Goal: Task Accomplishment & Management: Manage account settings

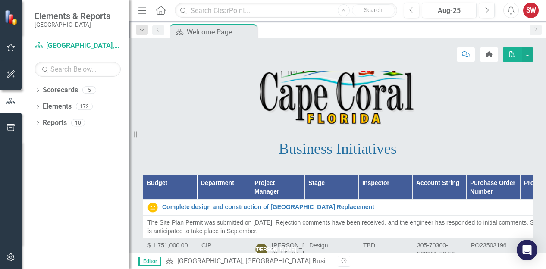
scroll to position [40, 0]
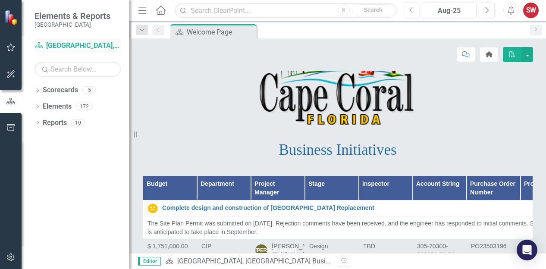
click at [82, 47] on link "Scorecard [GEOGRAPHIC_DATA], [GEOGRAPHIC_DATA] Business Initiatives" at bounding box center [78, 46] width 86 height 10
click at [74, 47] on link "Scorecard [GEOGRAPHIC_DATA], [GEOGRAPHIC_DATA] Business Initiatives" at bounding box center [78, 46] width 86 height 10
click at [8, 52] on button "button" at bounding box center [10, 48] width 19 height 18
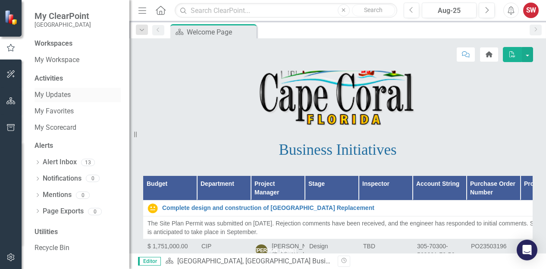
click at [60, 99] on link "My Updates" at bounding box center [78, 95] width 86 height 10
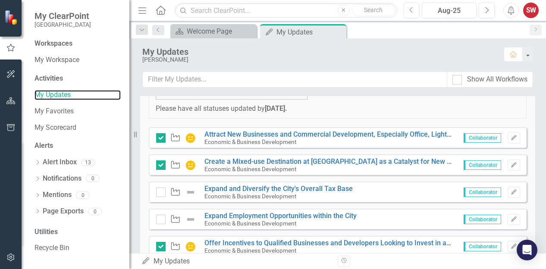
scroll to position [193, 0]
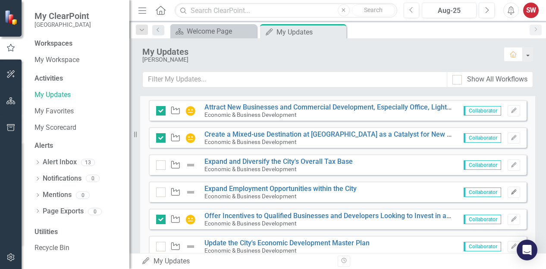
click at [511, 192] on icon "Edit" at bounding box center [514, 192] width 6 height 5
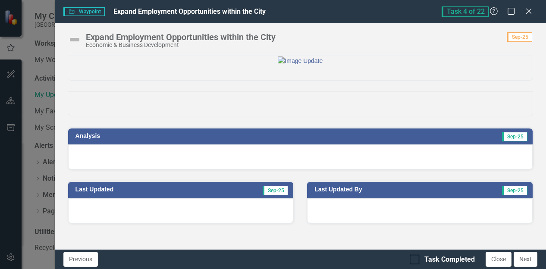
click at [502, 142] on span "Sep-25" at bounding box center [514, 136] width 25 height 9
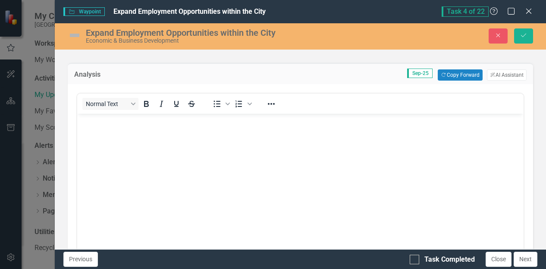
scroll to position [63, 0]
click at [446, 82] on button "Copy Forward Copy Forward" at bounding box center [460, 76] width 44 height 11
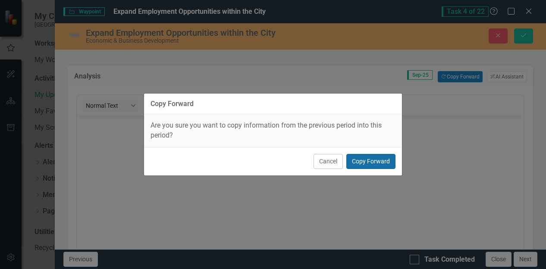
click at [373, 162] on button "Copy Forward" at bounding box center [371, 161] width 49 height 15
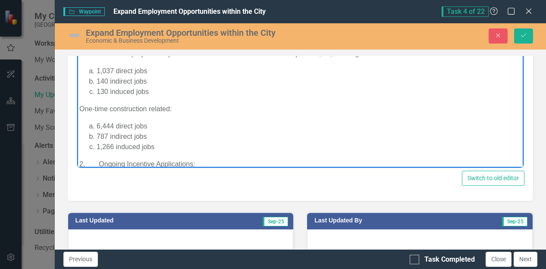
scroll to position [0, 0]
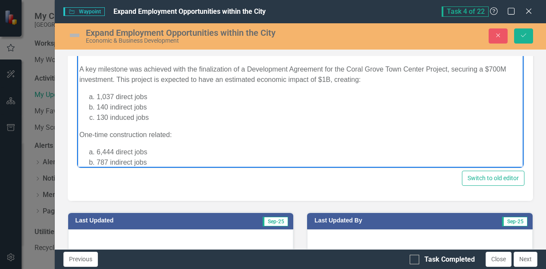
click at [99, 57] on body "In line with the established waypoints in the Economic Development Strategic Pl…" at bounding box center [300, 150] width 447 height 267
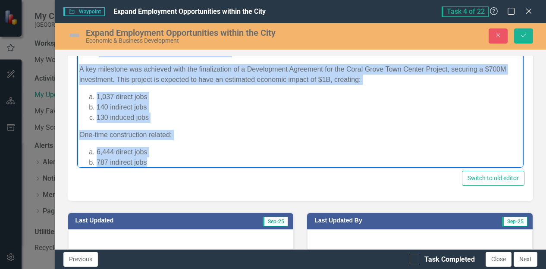
drag, startPoint x: 99, startPoint y: 54, endPoint x: 177, endPoint y: 158, distance: 130.8
click at [177, 158] on body "In line with the established waypoints in the Economic Development Strategic Pl…" at bounding box center [300, 150] width 447 height 267
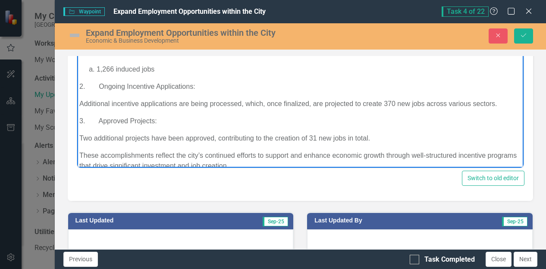
drag, startPoint x: 88, startPoint y: 73, endPoint x: 204, endPoint y: 118, distance: 124.5
click at [204, 118] on body "In line with the established waypoints in the Economic Development Strategic Pl…" at bounding box center [300, 98] width 447 height 163
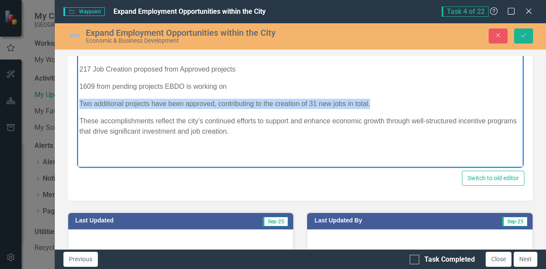
drag, startPoint x: 376, startPoint y: 106, endPoint x: 69, endPoint y: 106, distance: 307.3
click at [77, 106] on html "In line with the established waypoints in the Economic Development Strategic Pl…" at bounding box center [300, 81] width 447 height 129
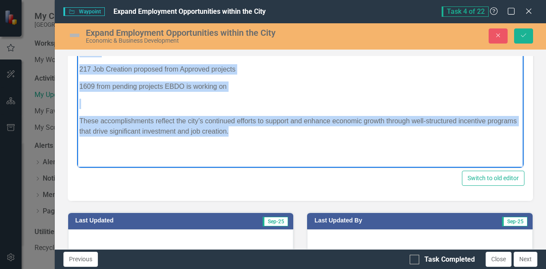
drag, startPoint x: 78, startPoint y: 24, endPoint x: 294, endPoint y: 135, distance: 242.7
click at [294, 135] on body "In line with the established waypoints in the Economic Development Strategic Pl…" at bounding box center [300, 81] width 447 height 129
copy body "In line with the established waypoints in the Economic Development Strategic Pl…"
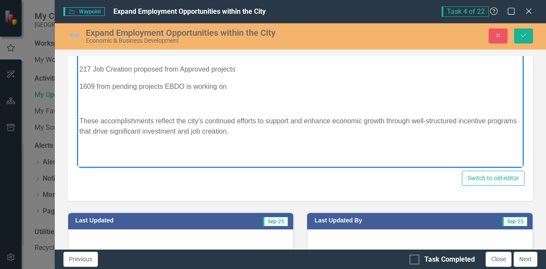
click at [82, 22] on p "In line with the established waypoints in the Economic Development Strategic Pl…" at bounding box center [300, 29] width 442 height 21
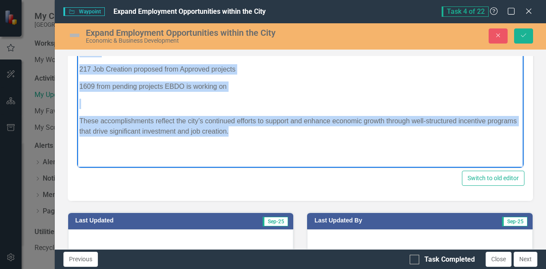
drag, startPoint x: 78, startPoint y: 23, endPoint x: 280, endPoint y: 159, distance: 243.5
click at [280, 147] on html "In line with the established waypoints in the Economic Development Strategic Pl…" at bounding box center [300, 81] width 447 height 129
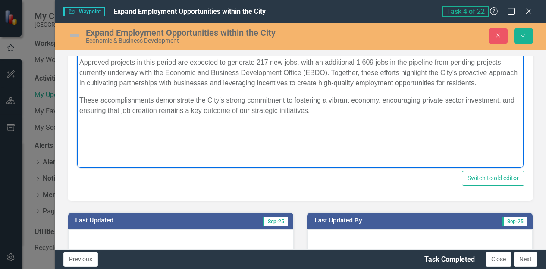
click at [74, 36] on img at bounding box center [75, 35] width 14 height 14
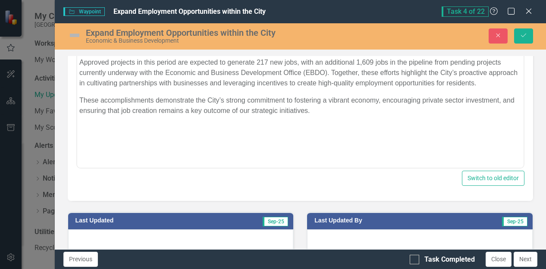
click at [74, 36] on img at bounding box center [75, 35] width 14 height 14
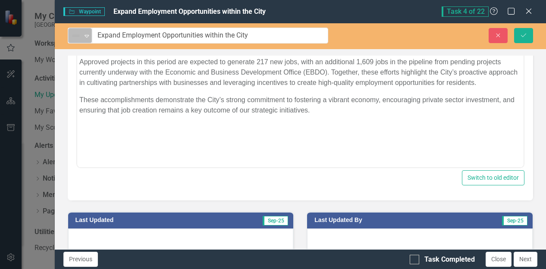
click at [88, 36] on icon "Expand" at bounding box center [86, 35] width 9 height 7
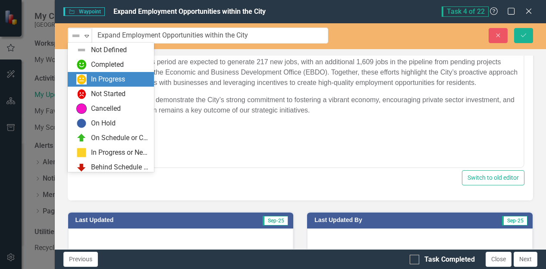
click at [94, 77] on div "In Progress" at bounding box center [108, 80] width 34 height 10
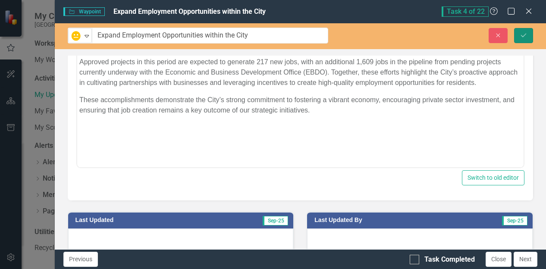
click at [519, 37] on button "Save" at bounding box center [523, 35] width 19 height 15
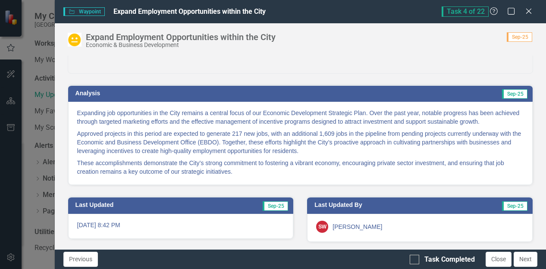
scroll to position [60, 0]
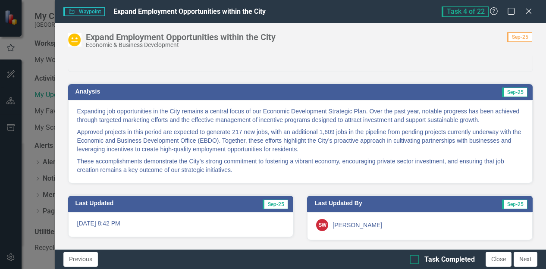
click at [413, 259] on input "Task Completed" at bounding box center [413, 258] width 6 height 6
checkbox input "true"
click at [528, 10] on icon "Close" at bounding box center [529, 11] width 11 height 8
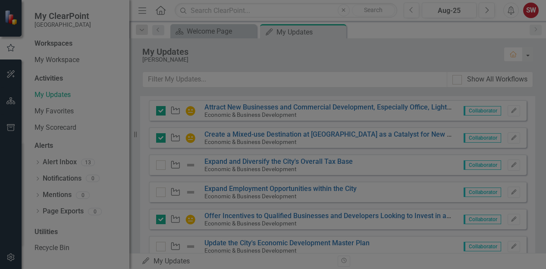
checkbox input "true"
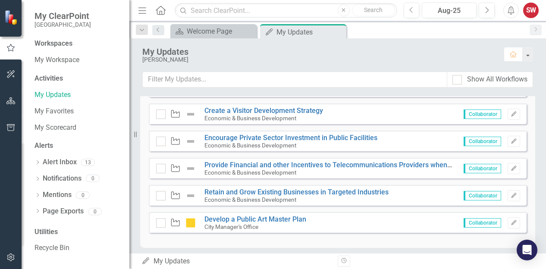
scroll to position [653, 0]
